Goal: Information Seeking & Learning: Understand process/instructions

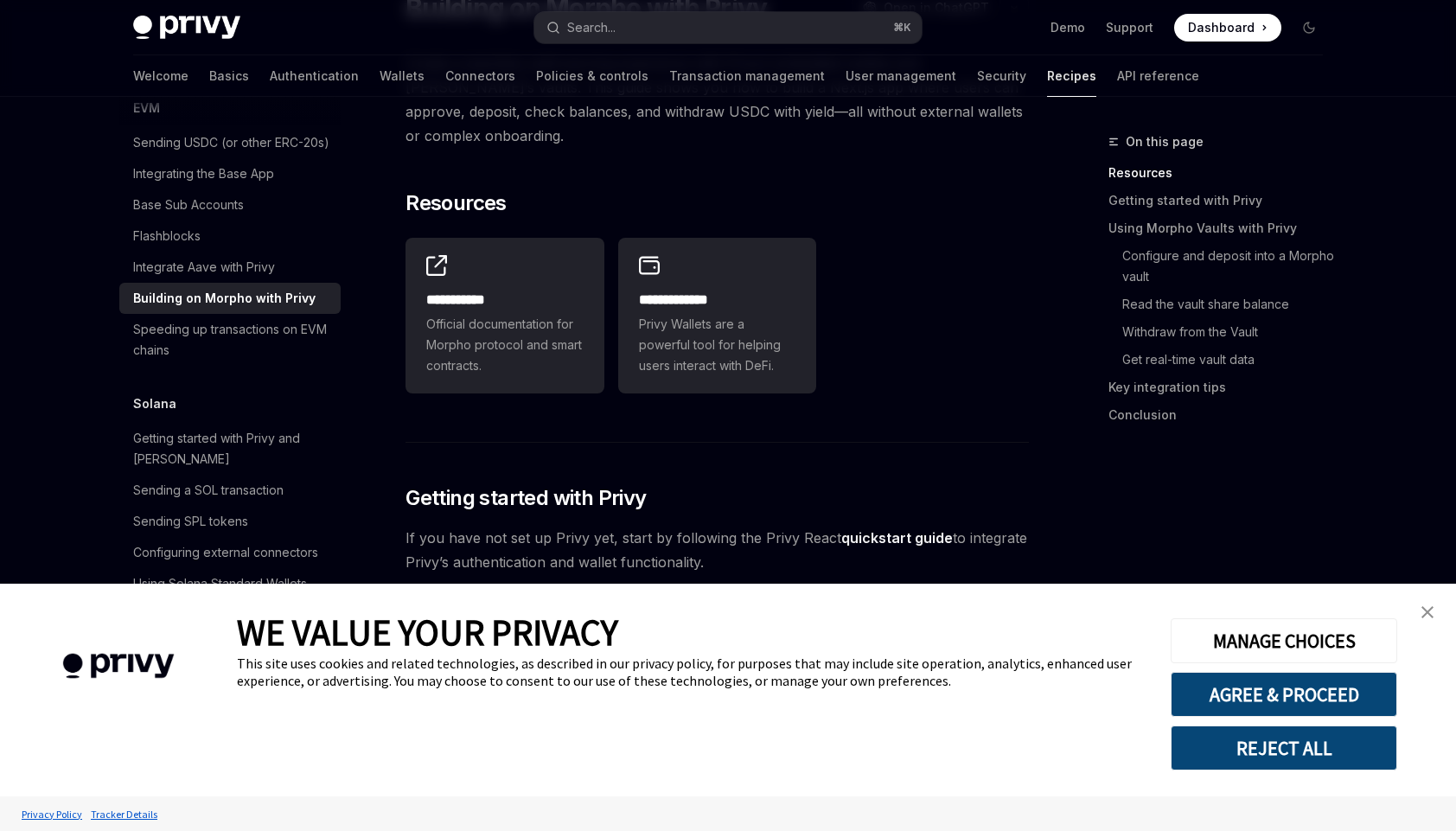
type textarea "*"
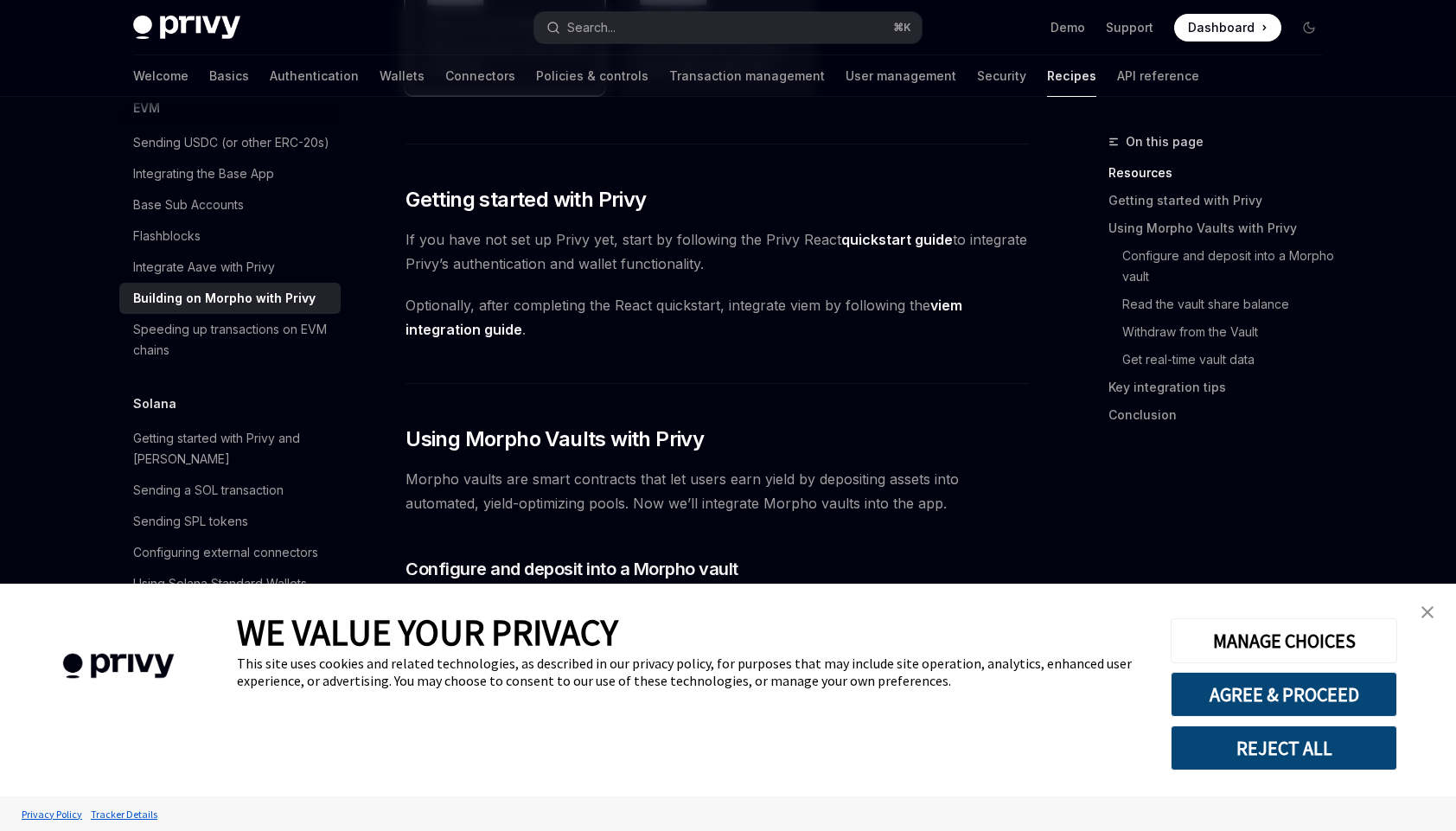
scroll to position [548, 0]
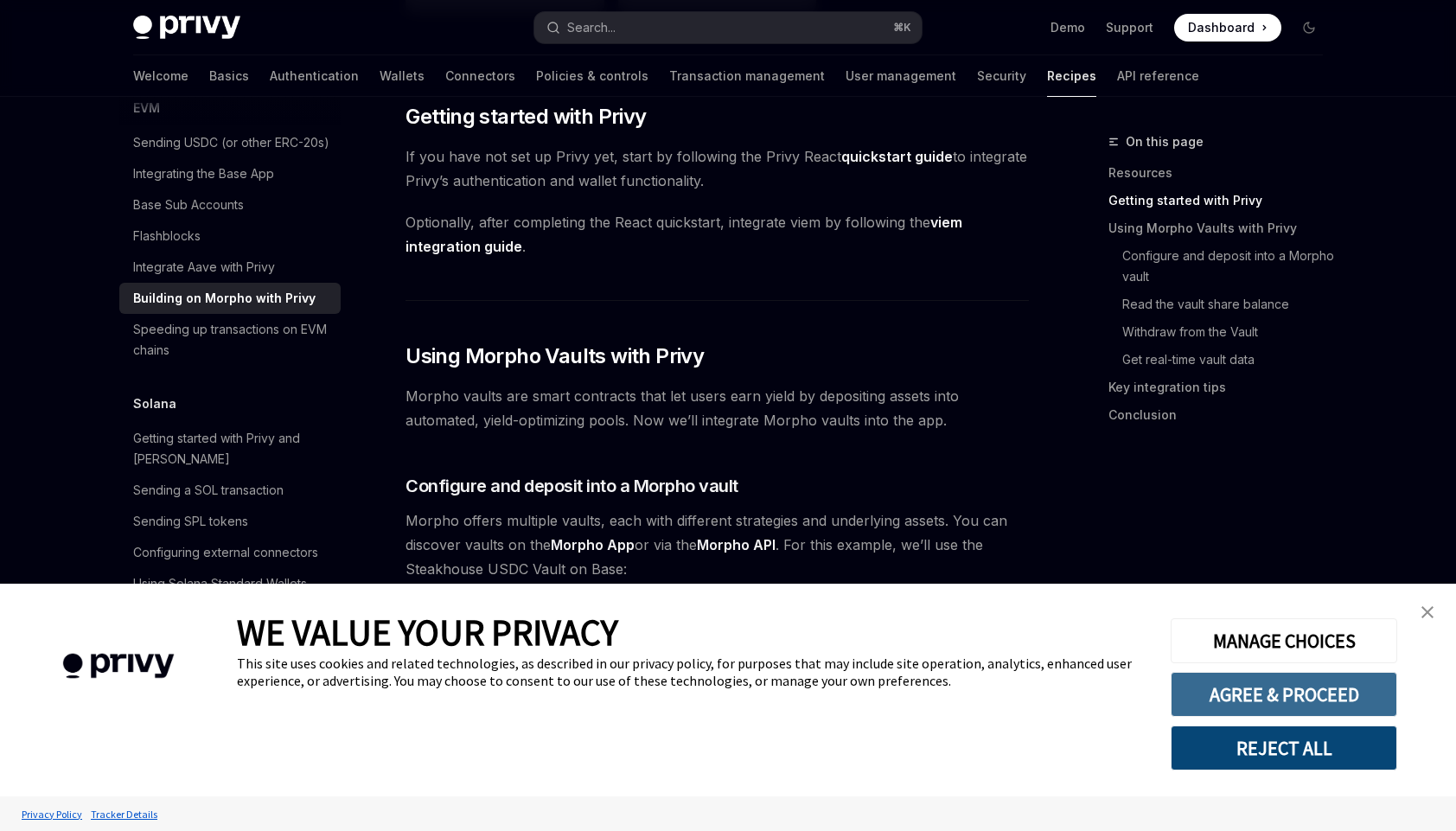
click at [1238, 693] on button "AGREE & PROCEED" at bounding box center [1283, 693] width 227 height 45
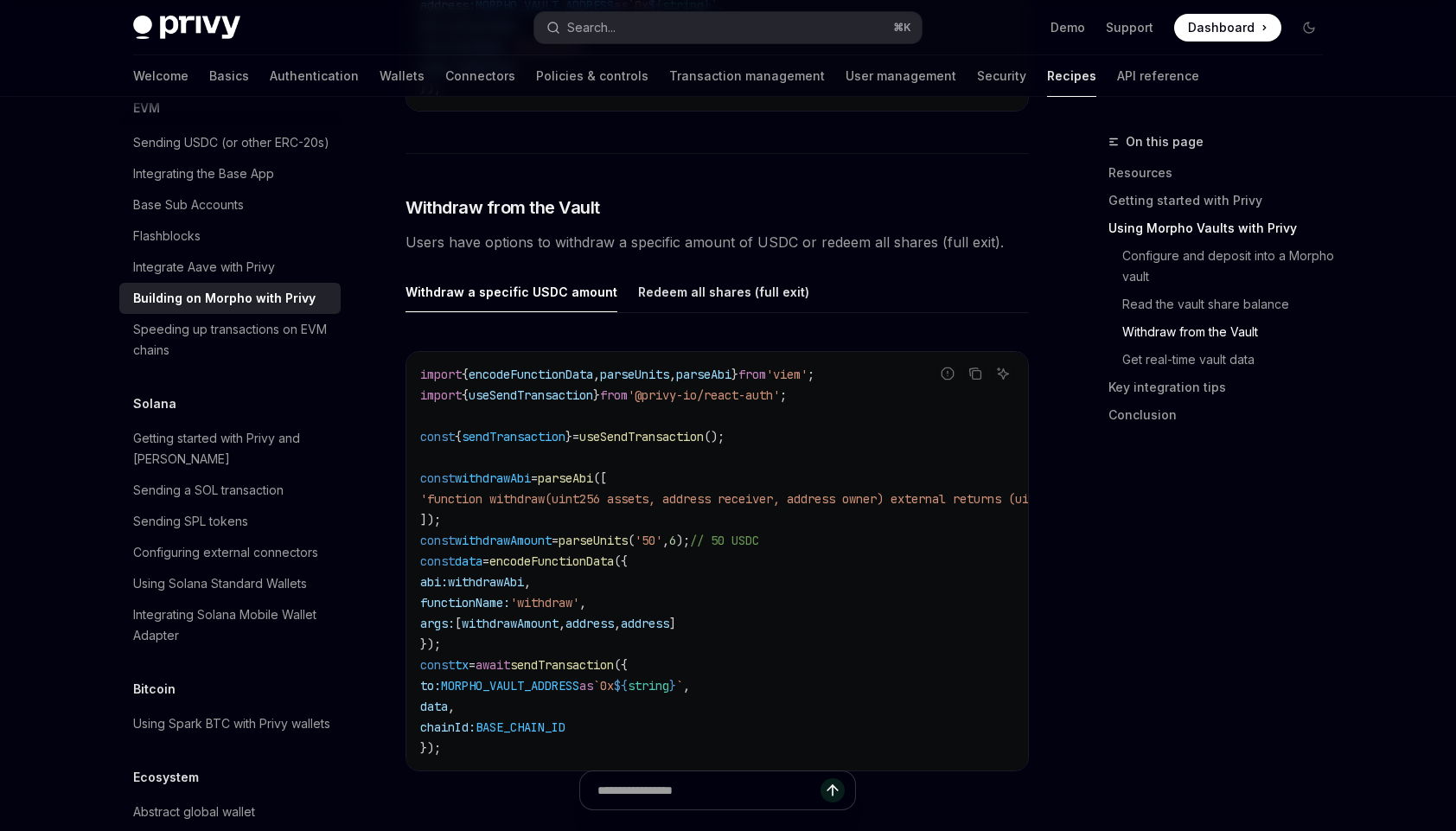
scroll to position [2767, 0]
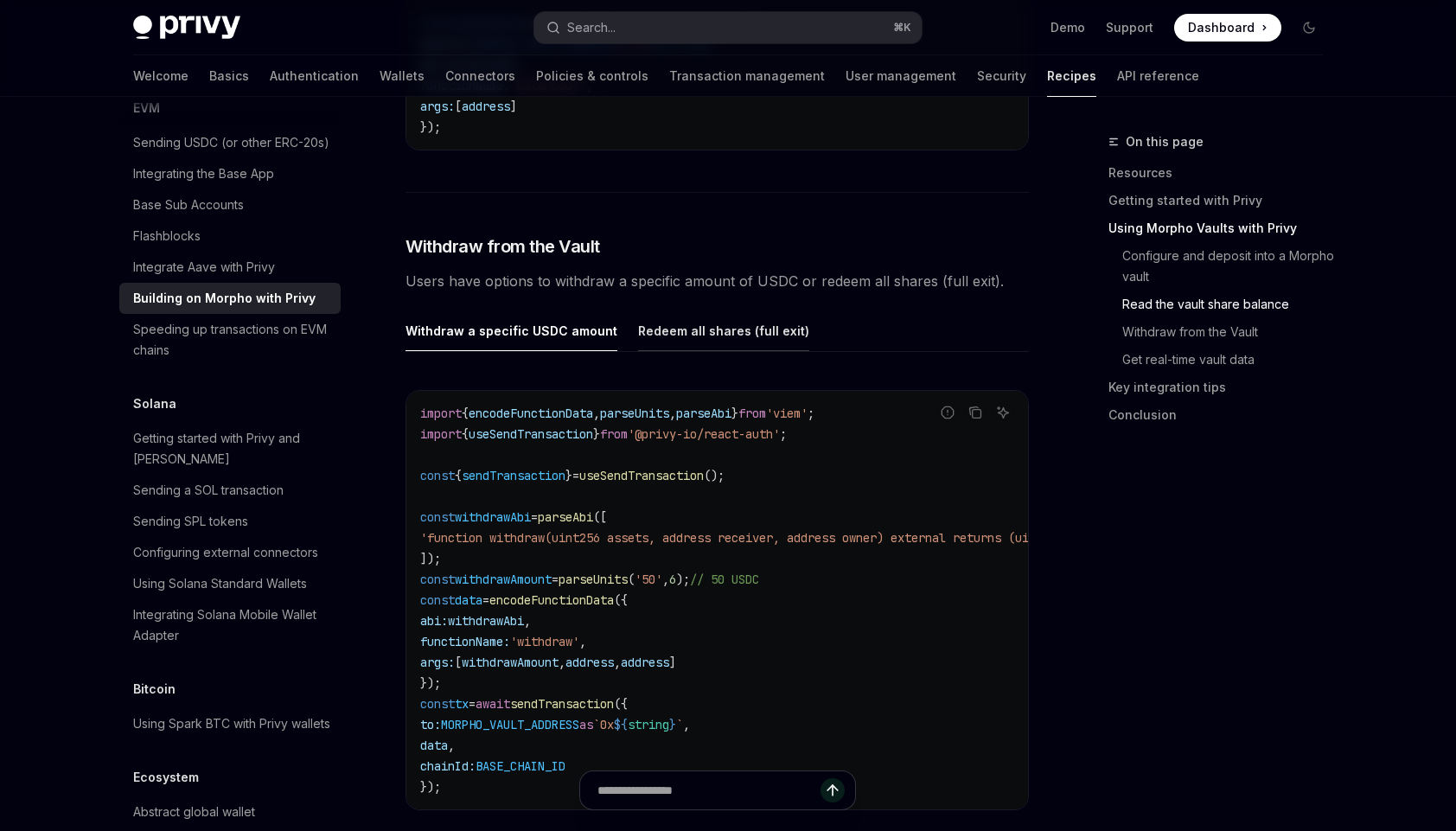
click at [664, 319] on div "Redeem all shares (full exit)" at bounding box center [724, 330] width 172 height 41
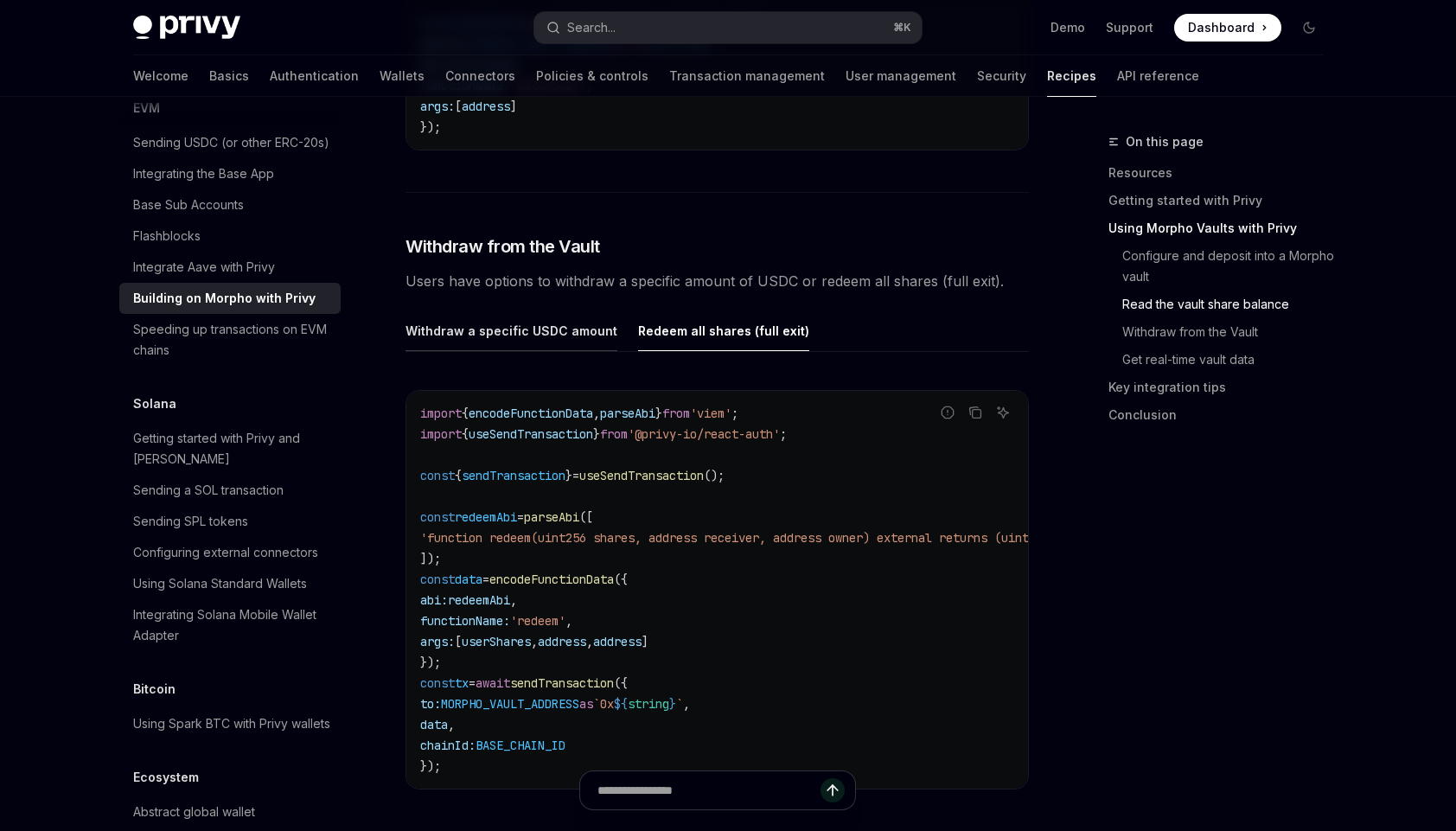
click at [553, 310] on div "Withdraw a specific USDC amount" at bounding box center [511, 330] width 212 height 41
type textarea "*"
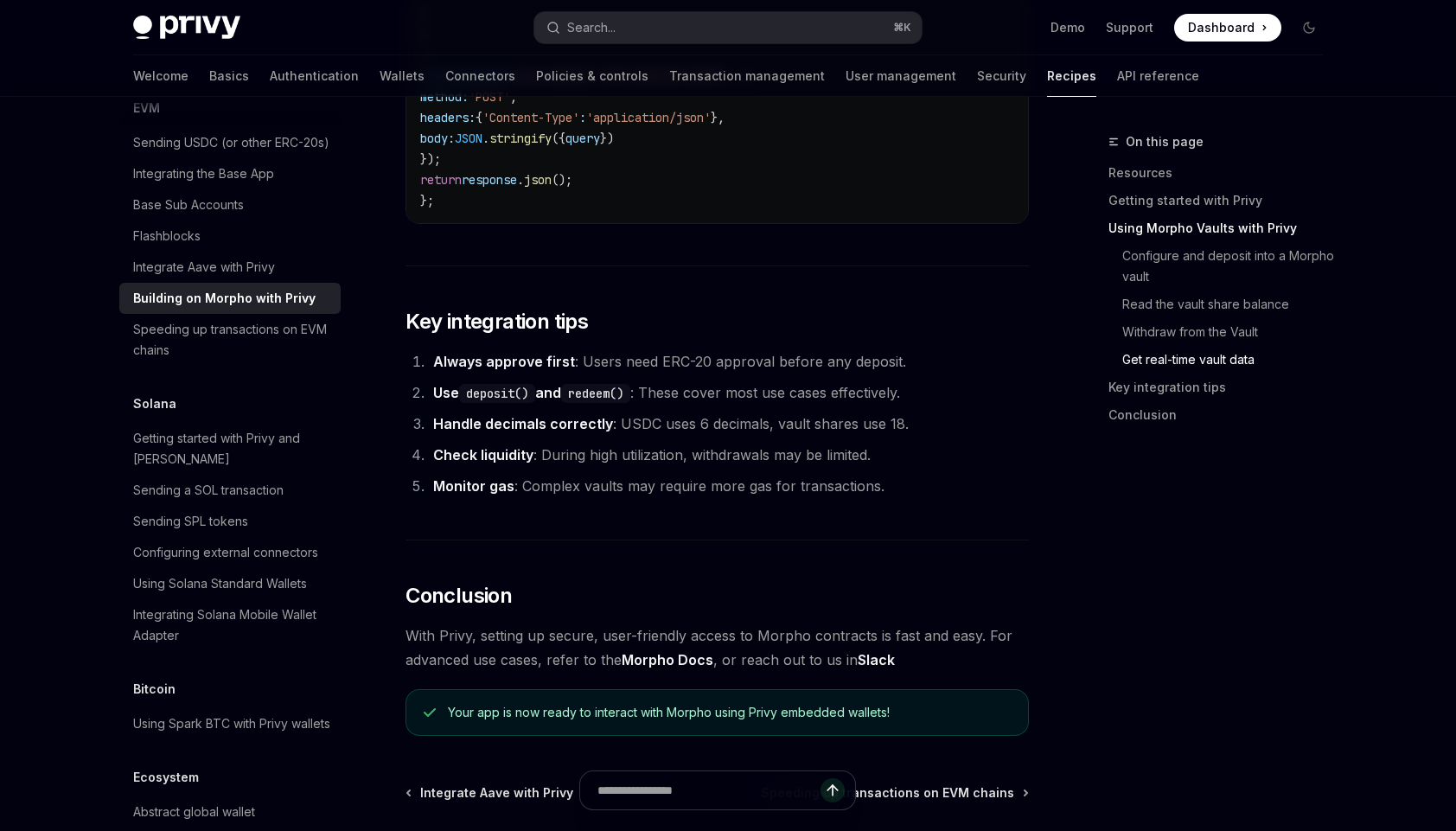
scroll to position [4078, 0]
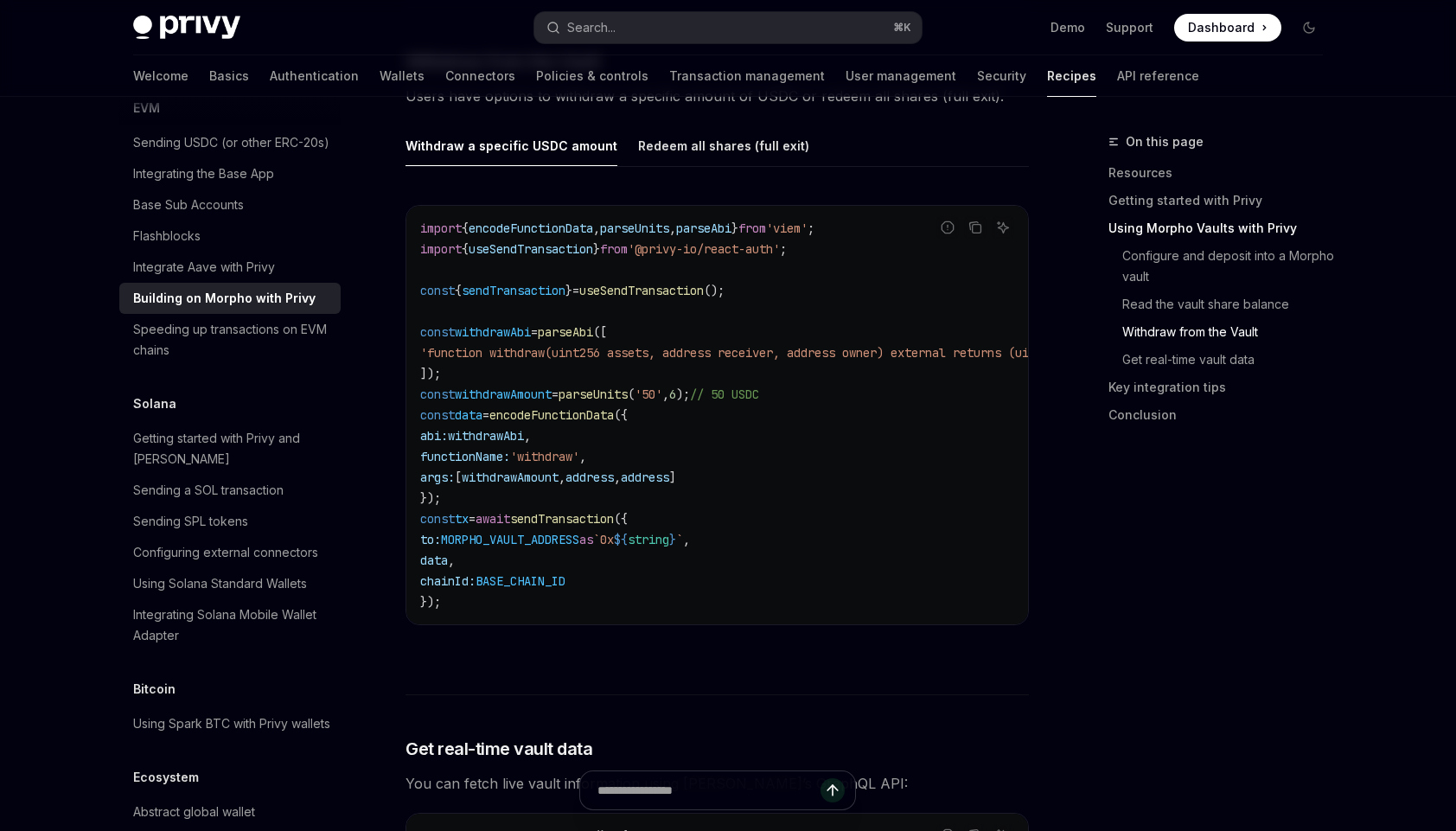
scroll to position [2953, 0]
